Goal: Task Accomplishment & Management: Manage account settings

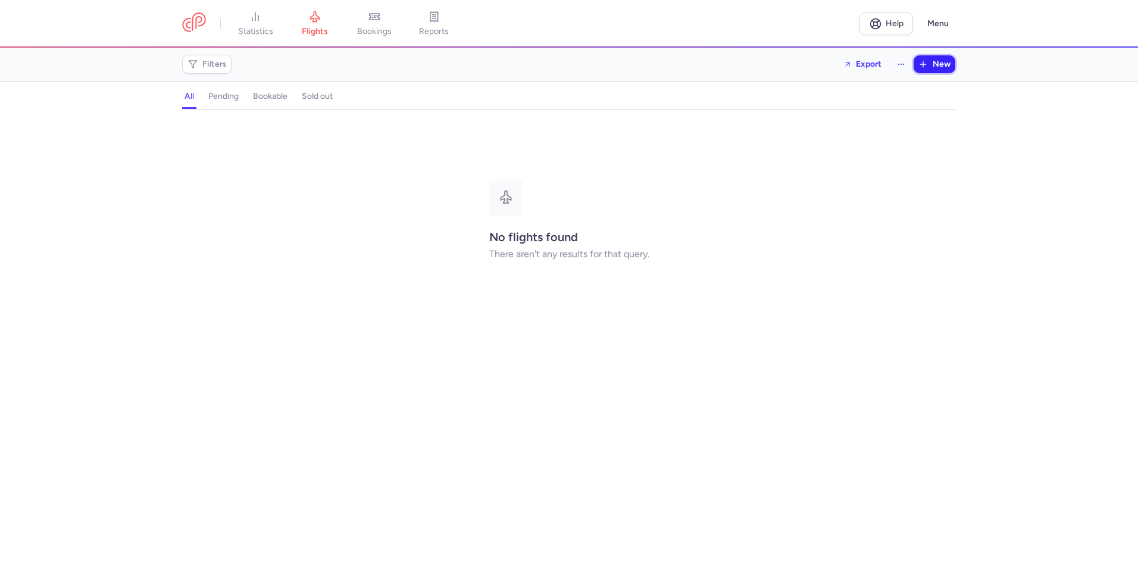
click at [925, 64] on line "button" at bounding box center [922, 64] width 5 height 0
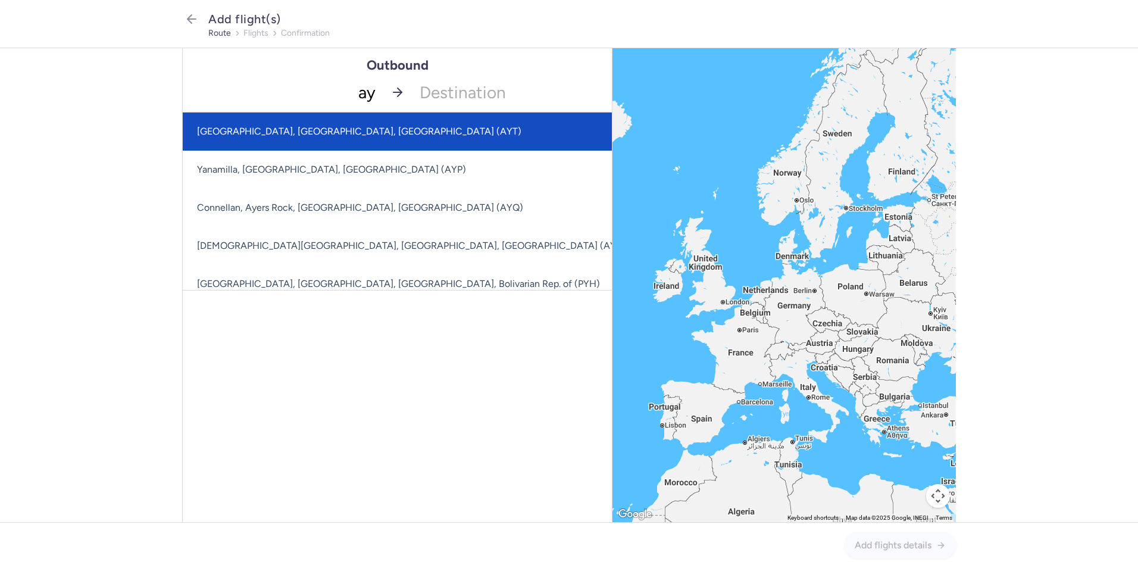
type input "ayt"
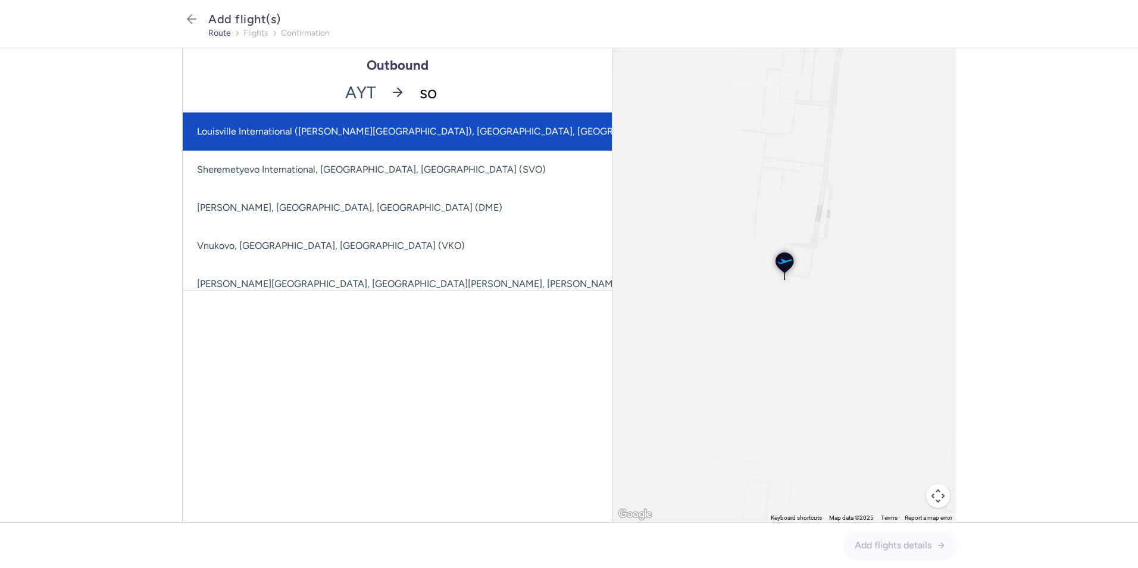
type input "sof"
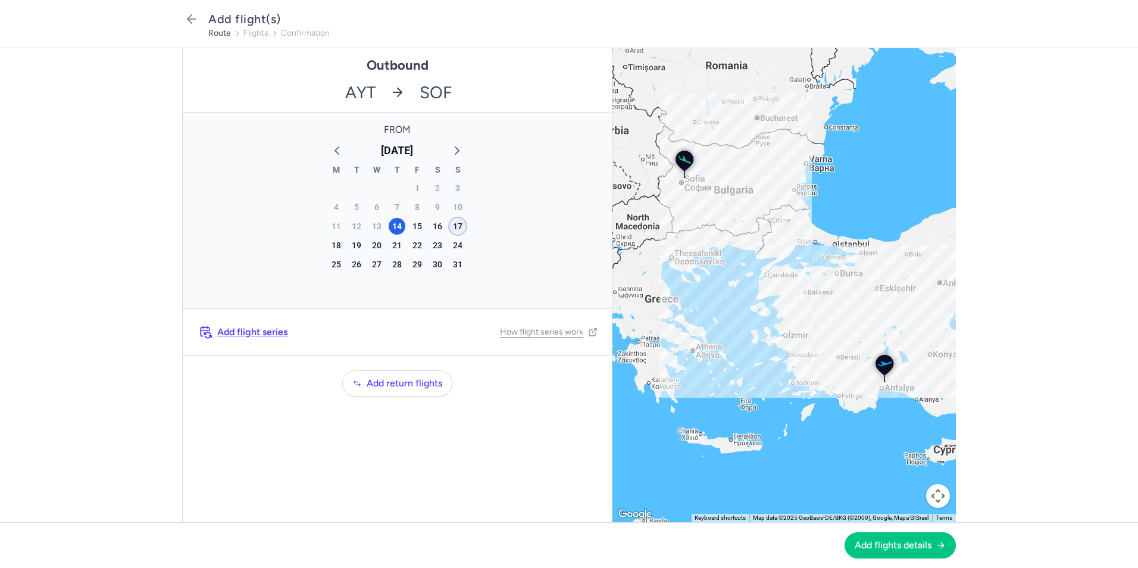
click at [461, 224] on div "17" at bounding box center [457, 226] width 17 height 17
click at [911, 546] on span "Add flights details" at bounding box center [893, 544] width 77 height 11
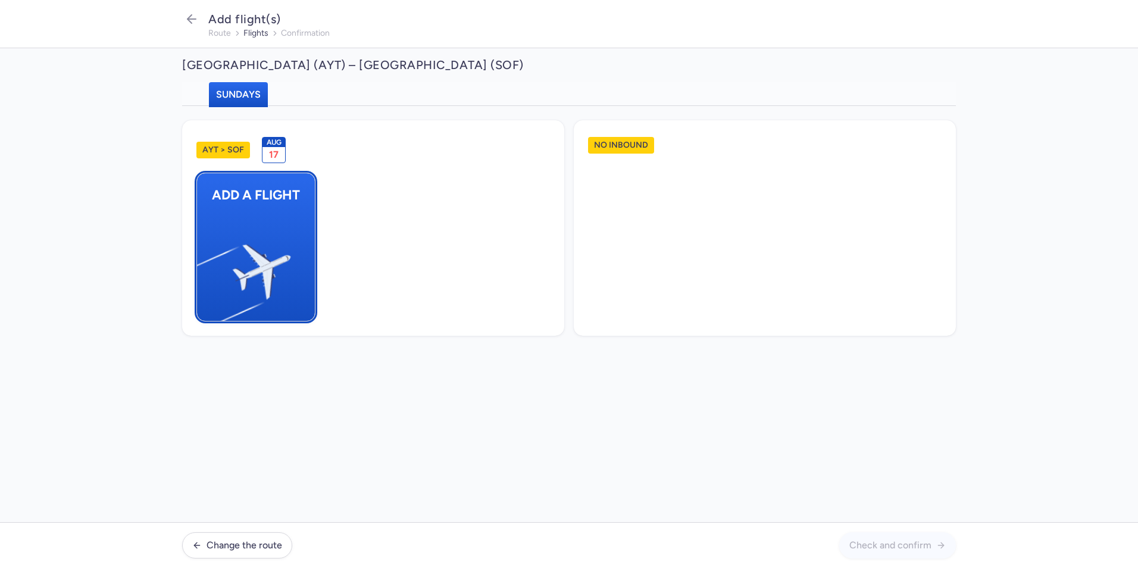
click at [263, 218] on img "button" at bounding box center [202, 266] width 201 height 184
select select "23"
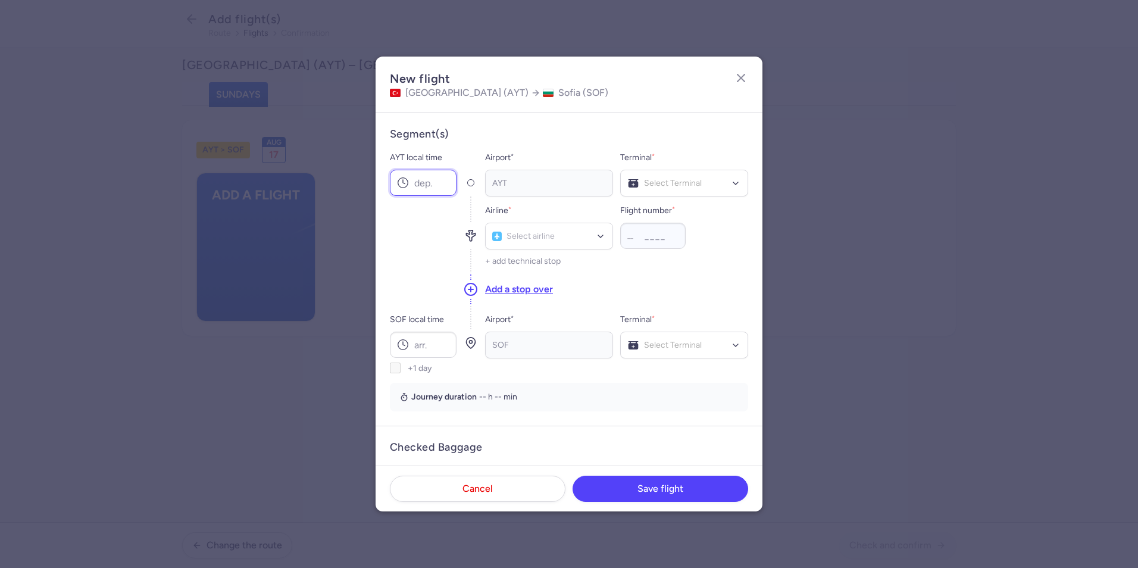
click at [424, 177] on input "AYT local time" at bounding box center [423, 183] width 67 height 26
type input "10:40"
click at [662, 195] on div at bounding box center [684, 183] width 128 height 27
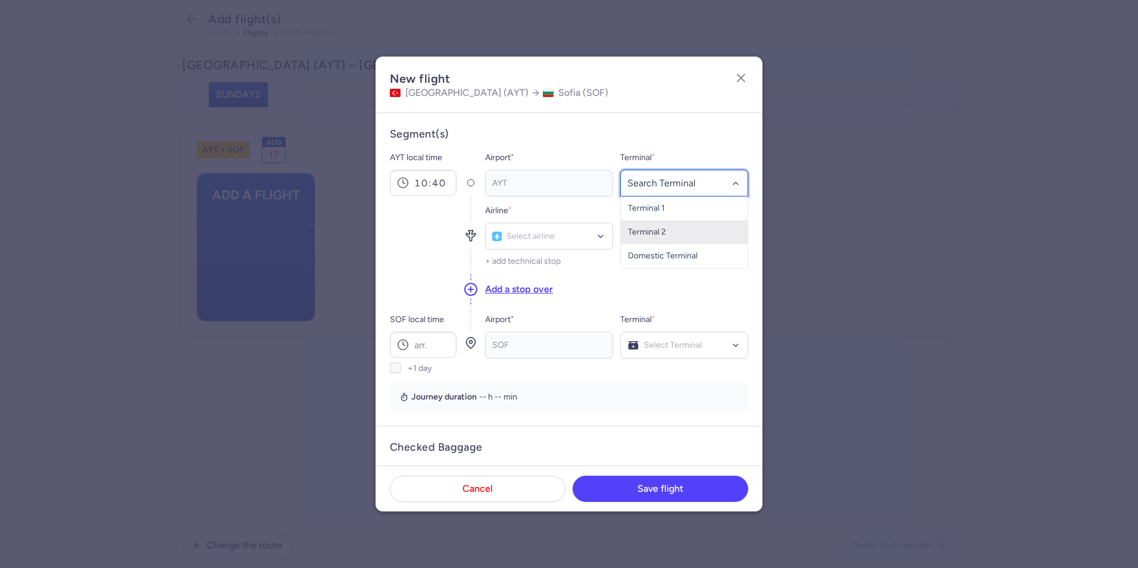
click at [659, 231] on span "Terminal 2" at bounding box center [647, 232] width 38 height 10
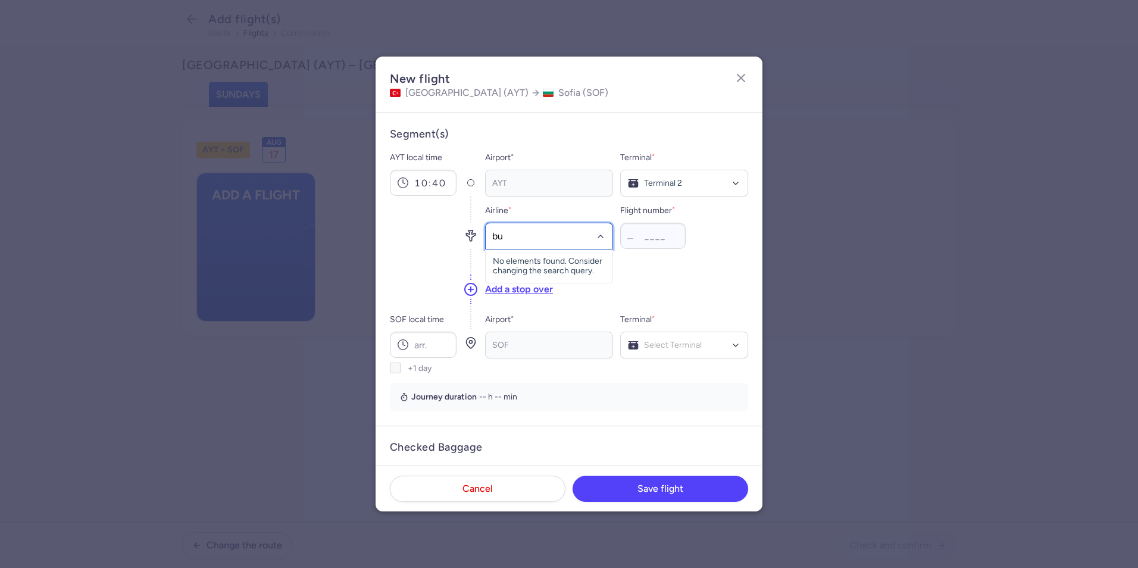
type input "bul"
click at [565, 293] on span "(FB)" at bounding box center [560, 289] width 16 height 10
type input "8842"
click at [440, 358] on div "SOF local time +1 day" at bounding box center [423, 342] width 67 height 61
click at [428, 348] on input "SOF local time" at bounding box center [423, 344] width 67 height 26
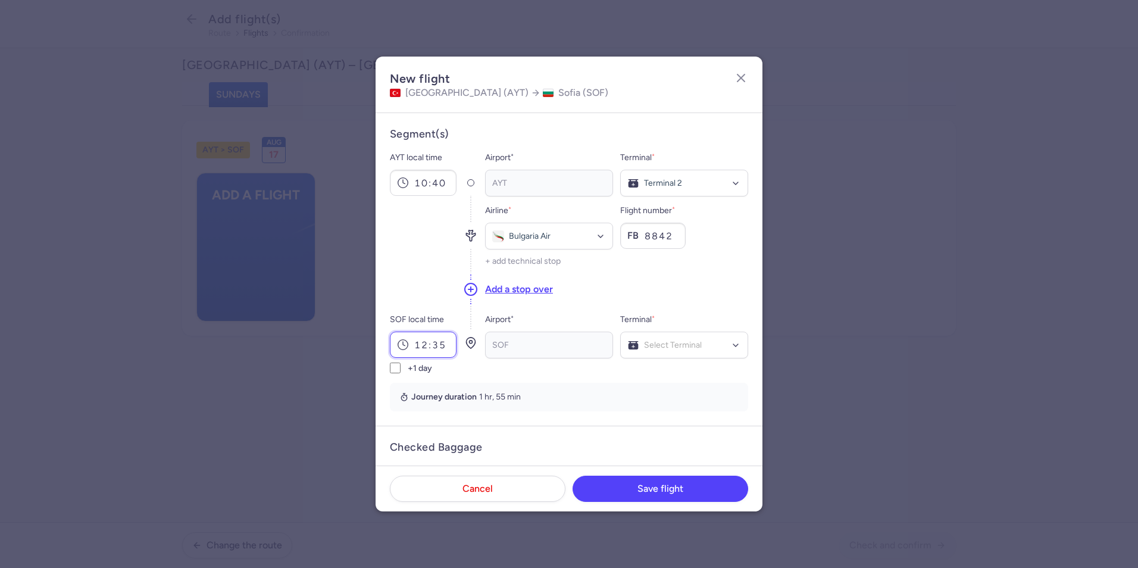
type input "12:35"
click at [665, 380] on span "Terminal 2" at bounding box center [684, 370] width 127 height 24
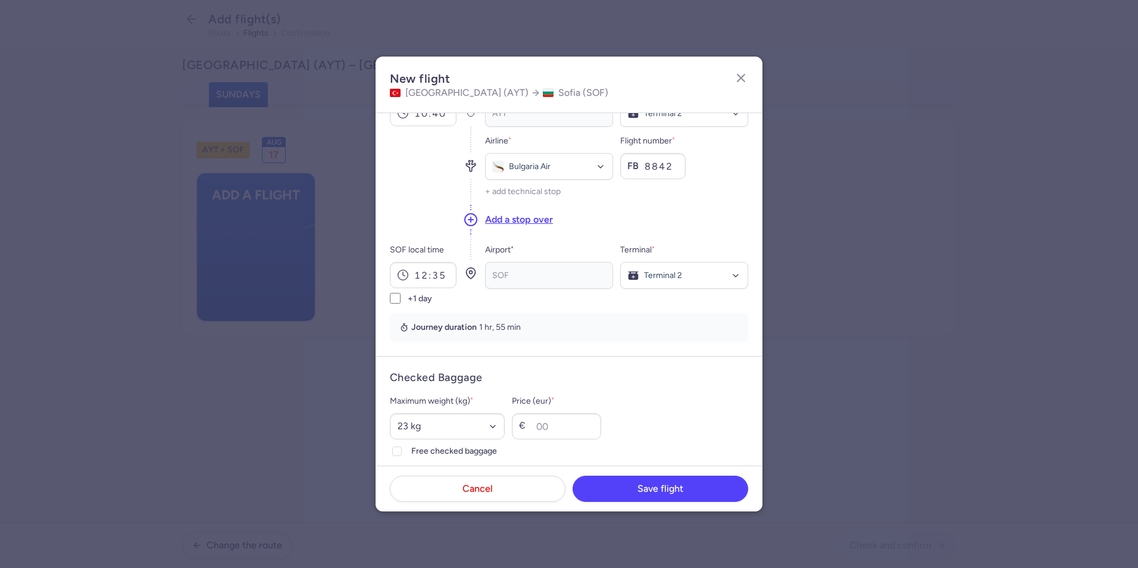
scroll to position [119, 0]
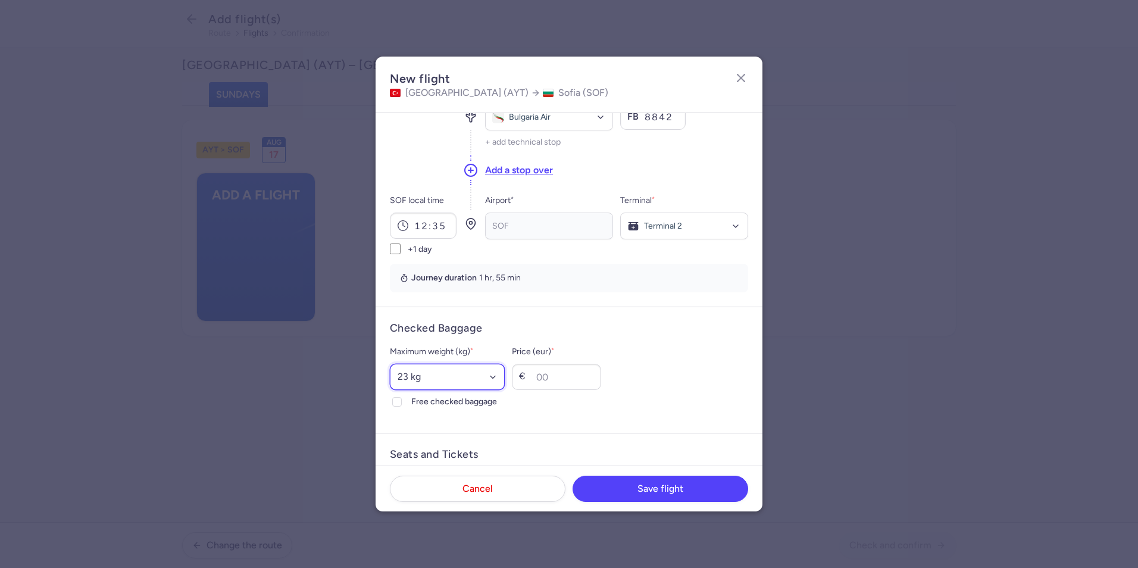
click at [424, 377] on select "Select an option 15 kg 16 kg 17 kg 18 kg 19 kg 20 kg 21 kg 22 kg 23 kg 24 kg 25…" at bounding box center [447, 377] width 115 height 26
select select "20"
click at [390, 364] on select "Select an option 15 kg 16 kg 17 kg 18 kg 19 kg 20 kg 21 kg 22 kg 23 kg 24 kg 25…" at bounding box center [447, 377] width 115 height 26
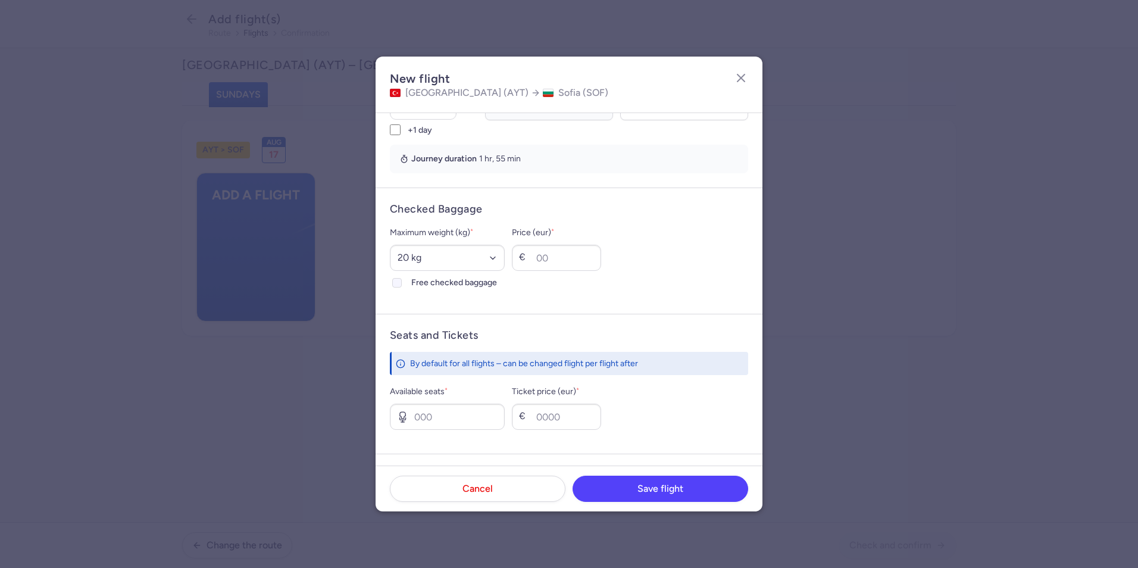
click at [426, 278] on span "Free checked baggage" at bounding box center [457, 283] width 93 height 14
click at [402, 278] on input "Free checked baggage" at bounding box center [397, 283] width 10 height 10
checkbox input "true"
click at [422, 419] on input "Available seats *" at bounding box center [447, 416] width 115 height 26
type input "5"
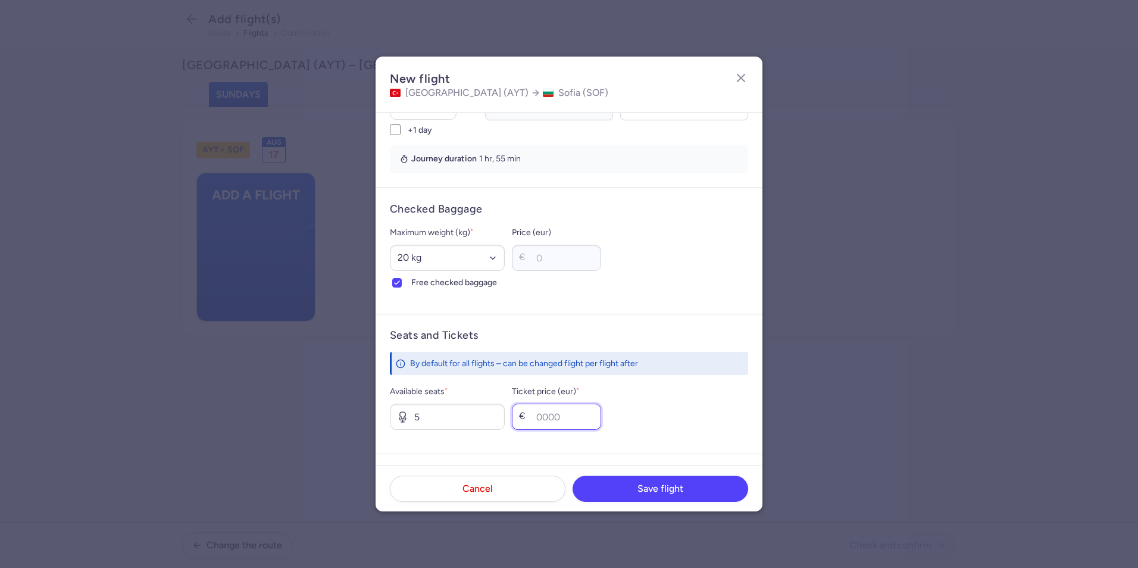
click at [589, 418] on input "Ticket price (eur) *" at bounding box center [556, 416] width 89 height 26
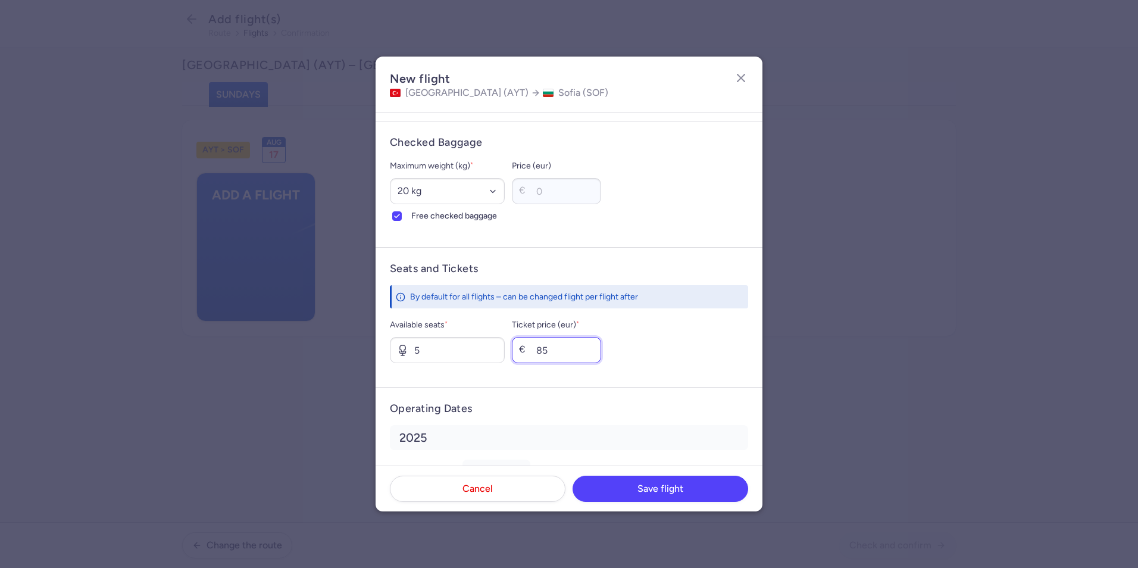
scroll to position [362, 0]
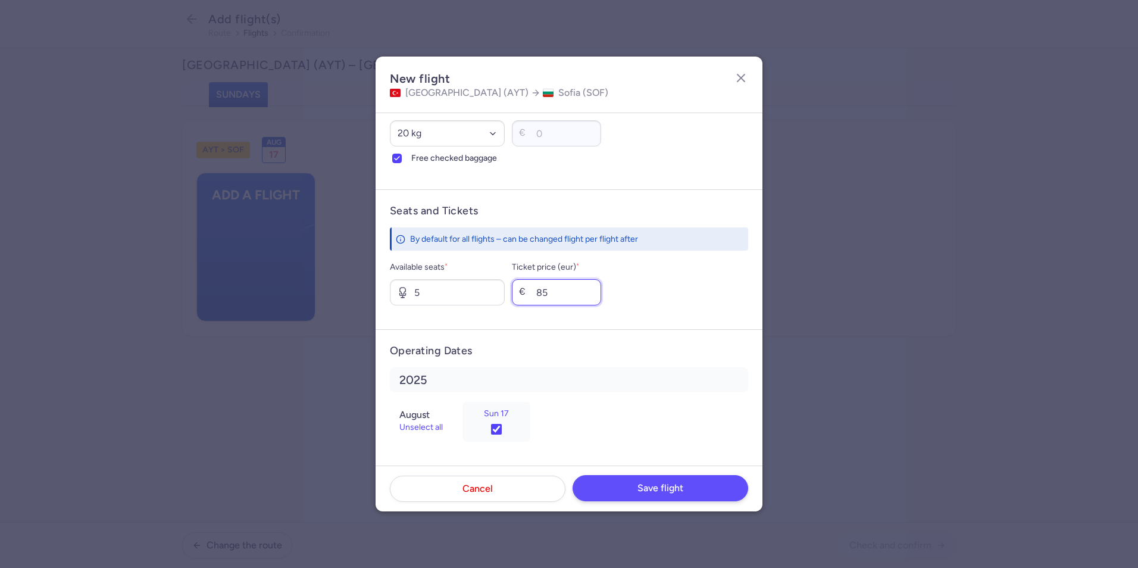
type input "85"
click at [655, 495] on button "Save flight" at bounding box center [661, 488] width 176 height 26
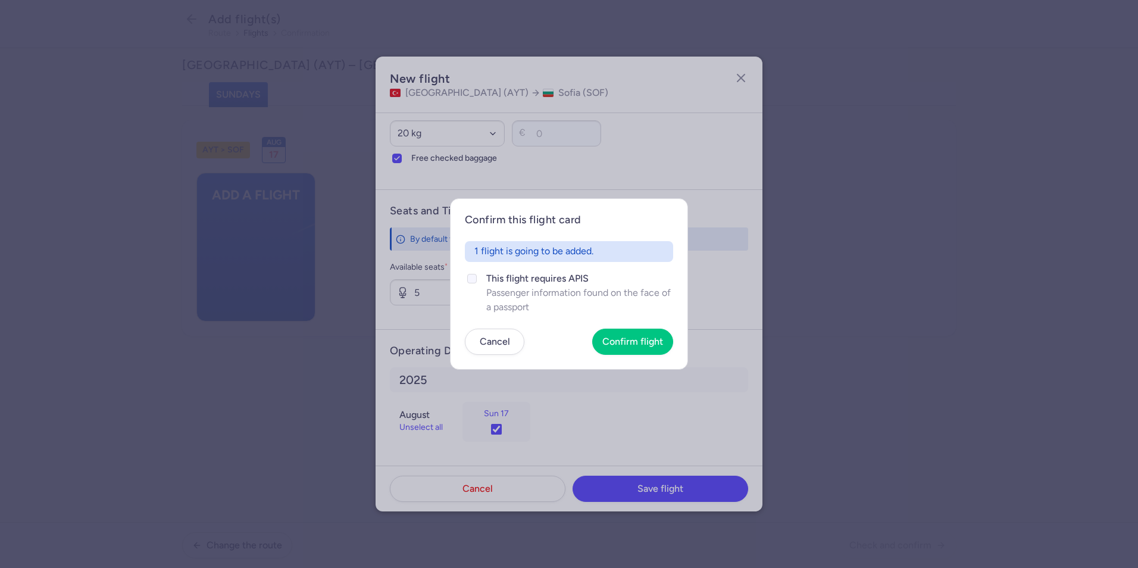
click at [489, 276] on span "This flight requires APIS" at bounding box center [579, 278] width 187 height 14
click at [477, 276] on input "This flight requires APIS Passenger information found on the face of a passport" at bounding box center [472, 279] width 10 height 10
checkbox input "true"
click at [641, 343] on span "Confirm flight" at bounding box center [632, 341] width 61 height 11
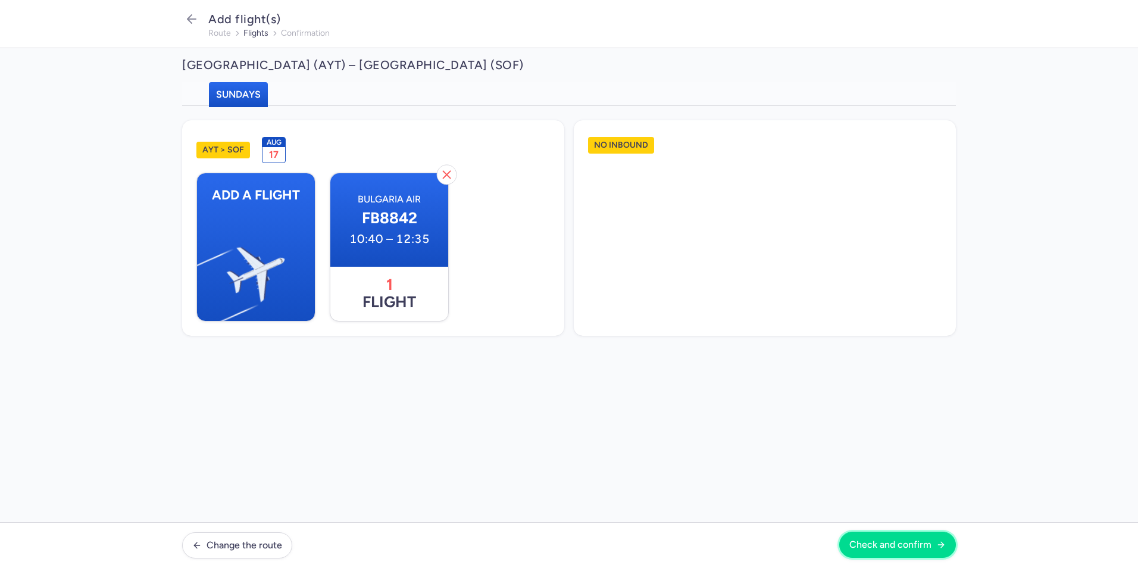
click at [906, 537] on button "Check and confirm" at bounding box center [897, 544] width 117 height 26
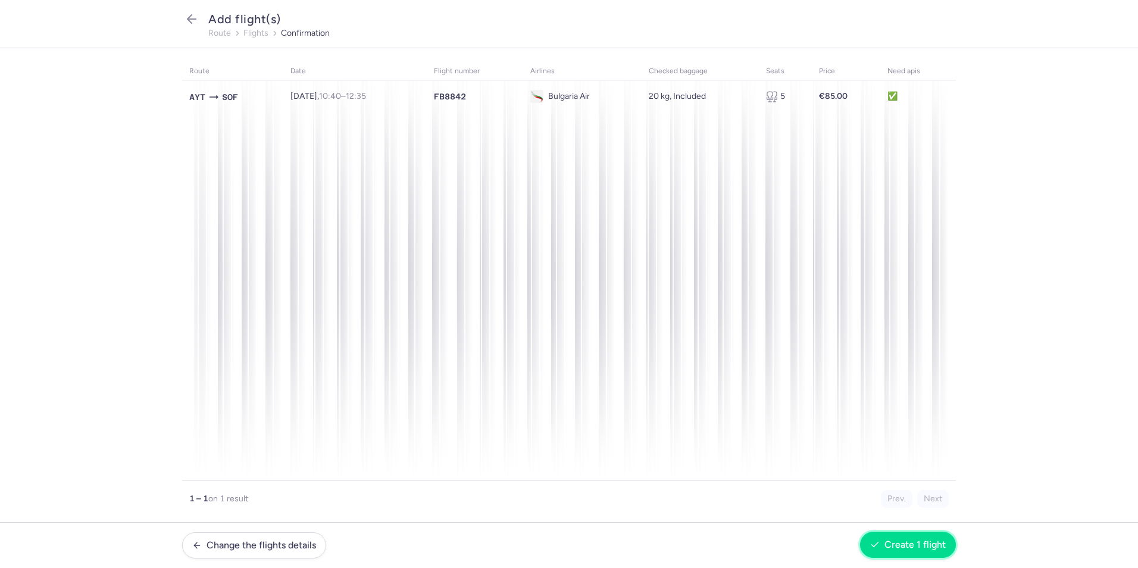
click at [900, 549] on span "Create 1 flight" at bounding box center [914, 544] width 61 height 11
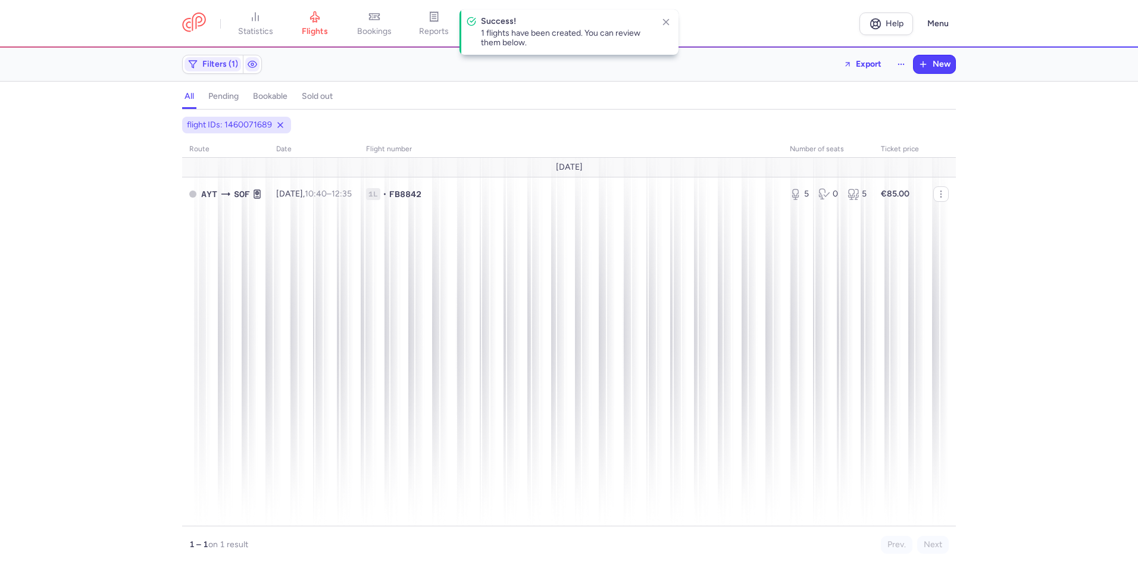
drag, startPoint x: 658, startPoint y: 23, endPoint x: 670, endPoint y: 20, distance: 11.7
click at [661, 22] on button "button" at bounding box center [665, 21] width 15 height 15
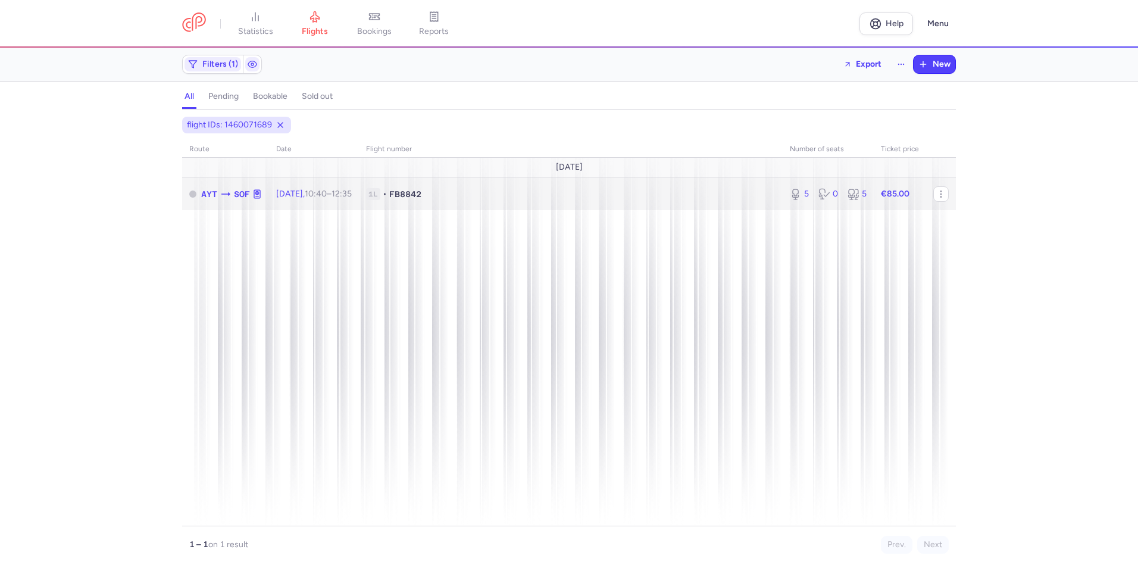
click at [380, 196] on span "1L" at bounding box center [373, 194] width 14 height 12
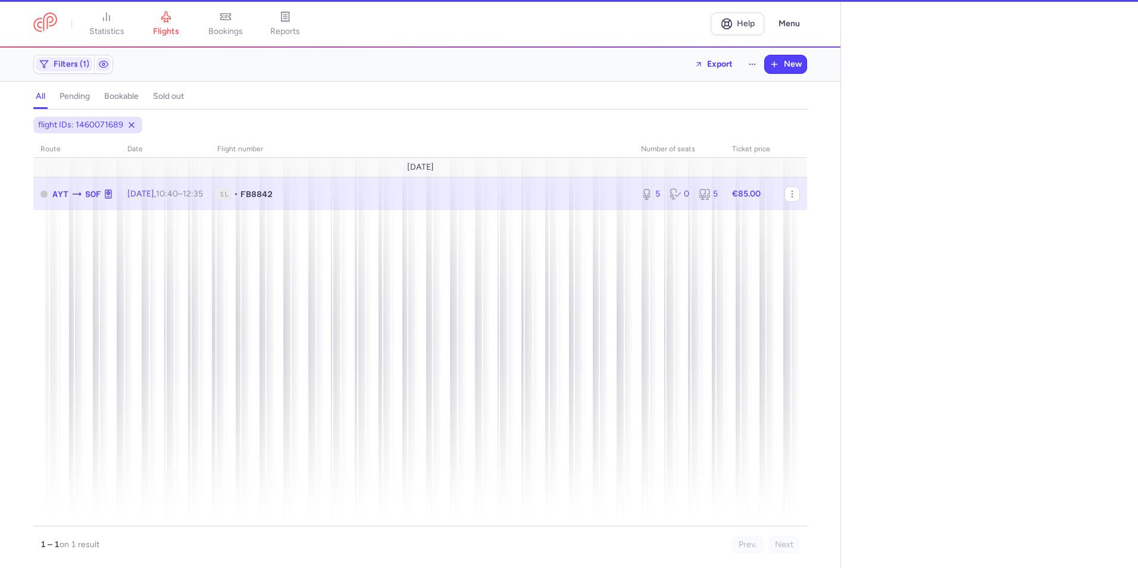
select select "days"
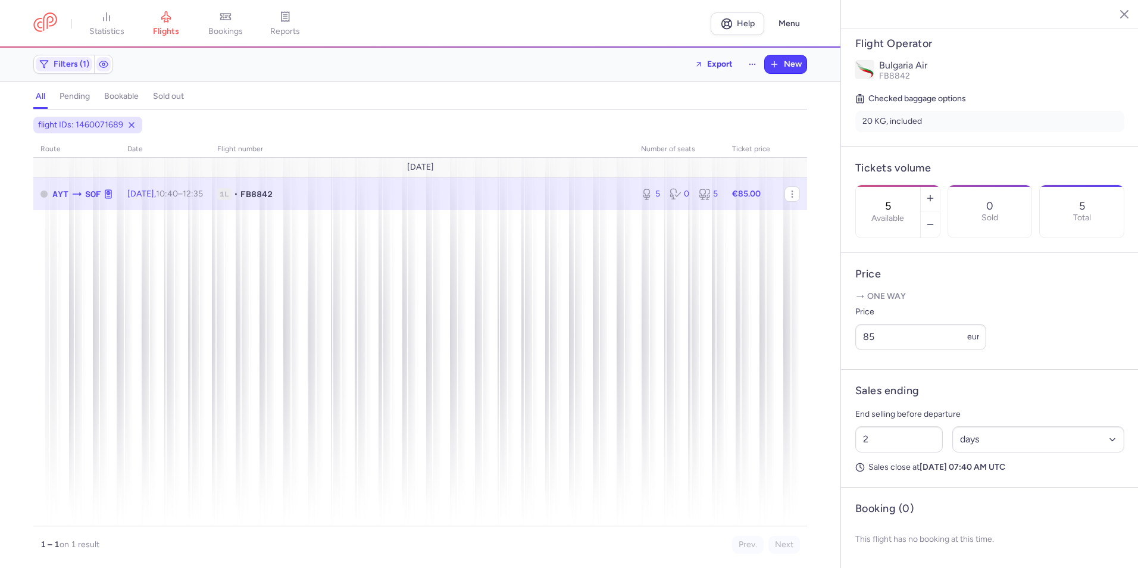
scroll to position [252, 0]
click at [1115, 12] on icon "button" at bounding box center [1115, 14] width 12 height 12
